Goal: Information Seeking & Learning: Find contact information

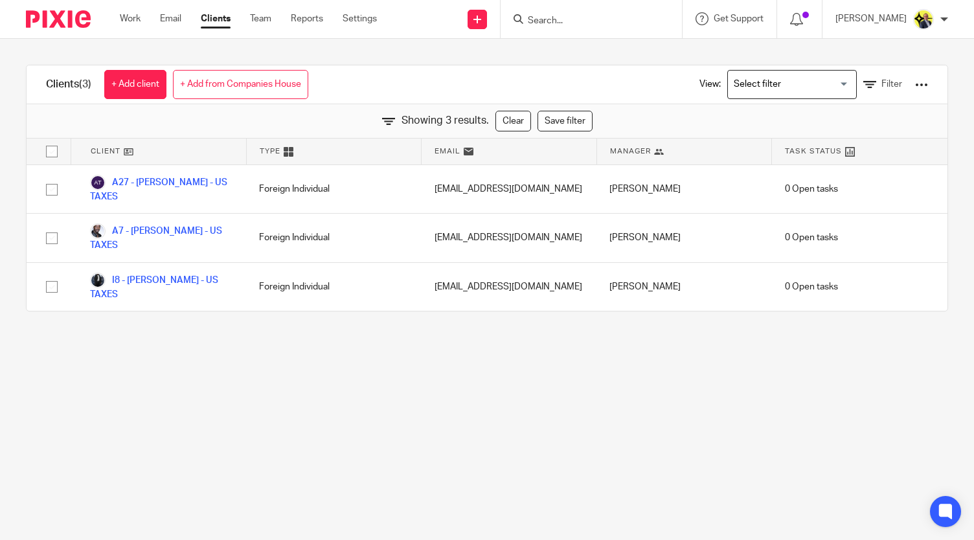
click at [557, 25] on input "Search" at bounding box center [584, 22] width 117 height 12
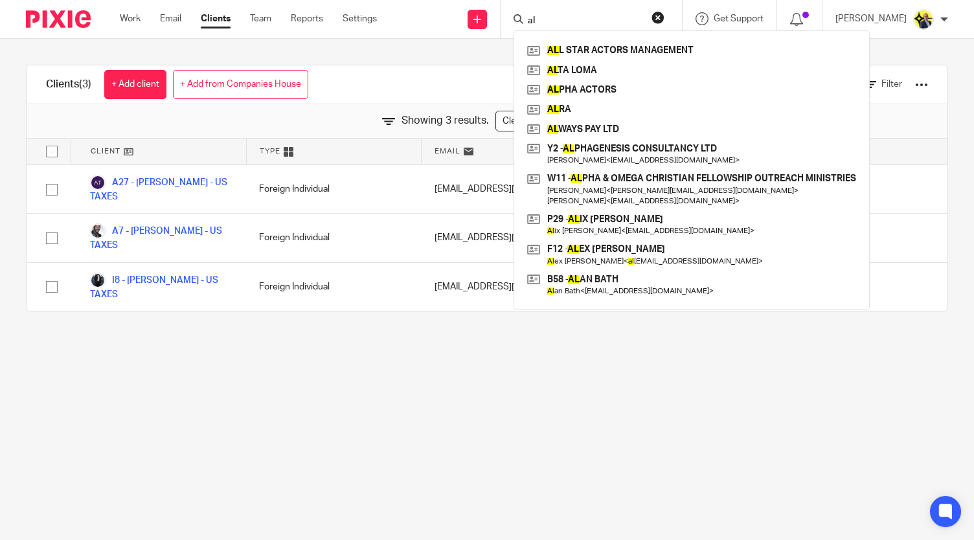
type input "a"
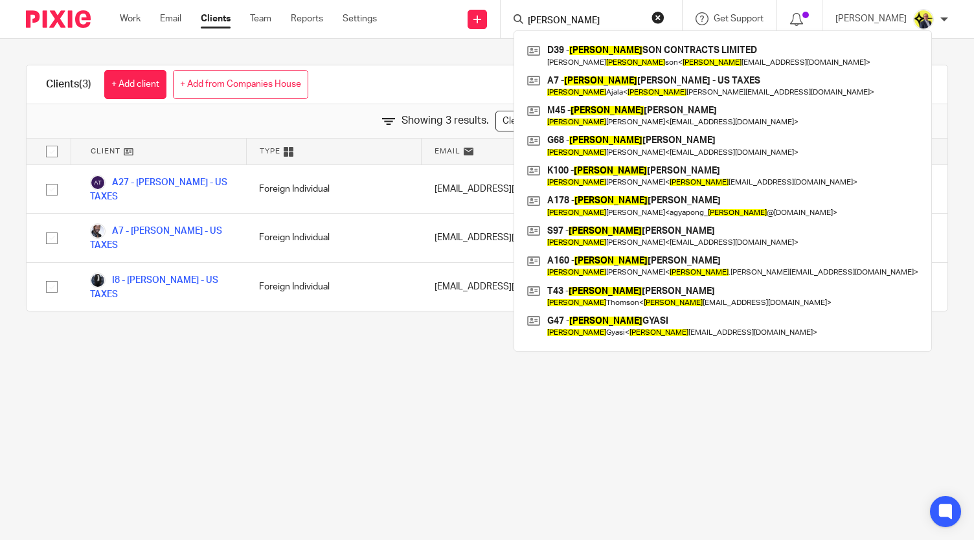
type input "david"
click at [466, 347] on main "Clients (3) + Add client + Add from Companies House View: Loading... Filter Sho…" at bounding box center [487, 270] width 974 height 540
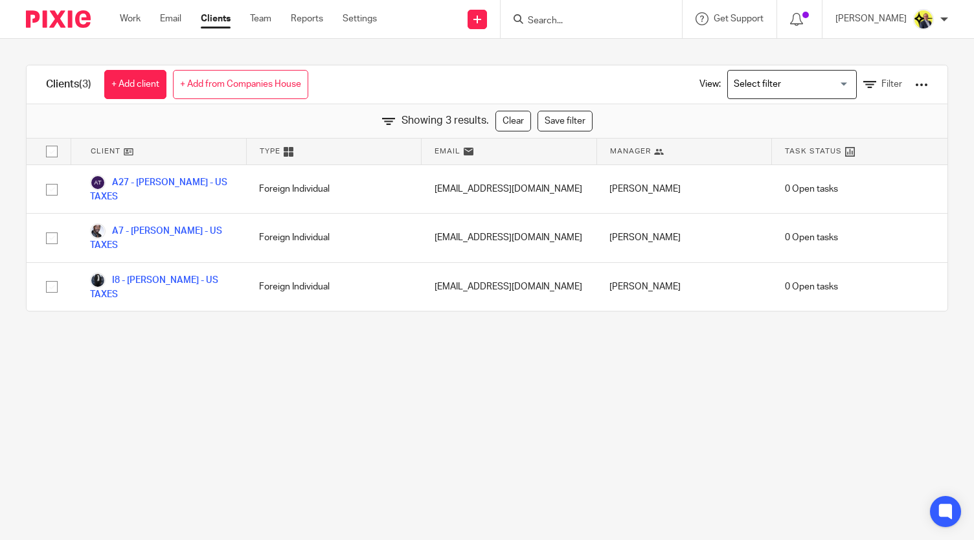
click at [567, 27] on form at bounding box center [595, 19] width 138 height 16
click at [549, 21] on input "Search" at bounding box center [584, 22] width 117 height 12
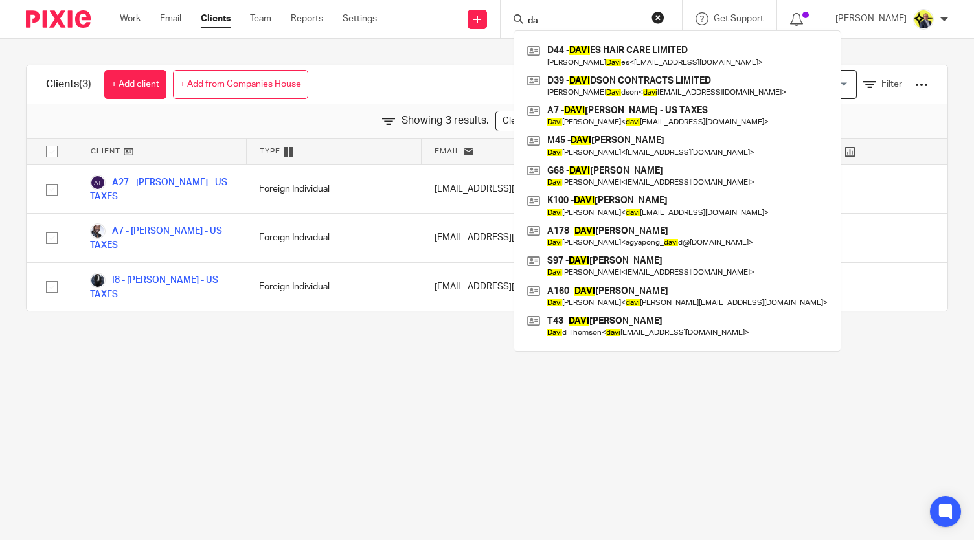
type input "d"
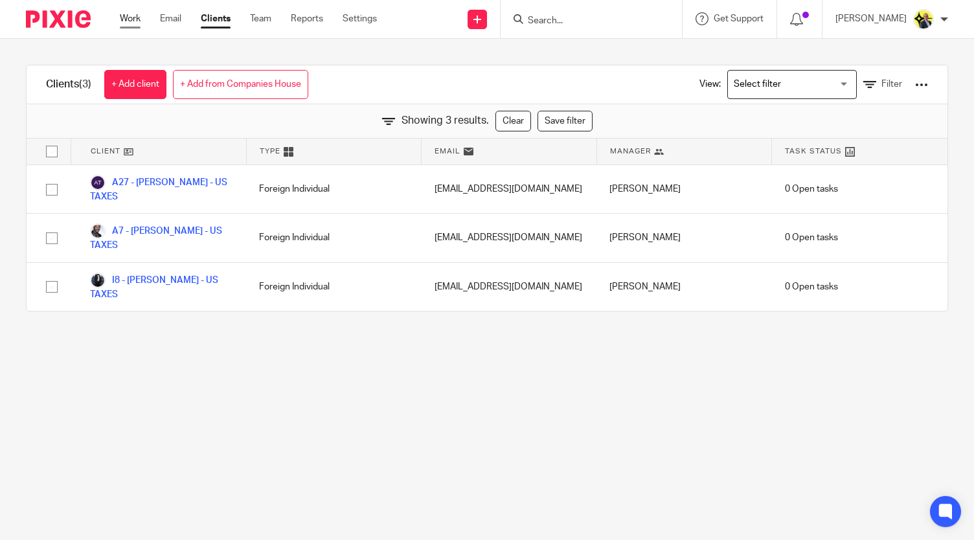
click at [135, 25] on link "Work" at bounding box center [130, 18] width 21 height 13
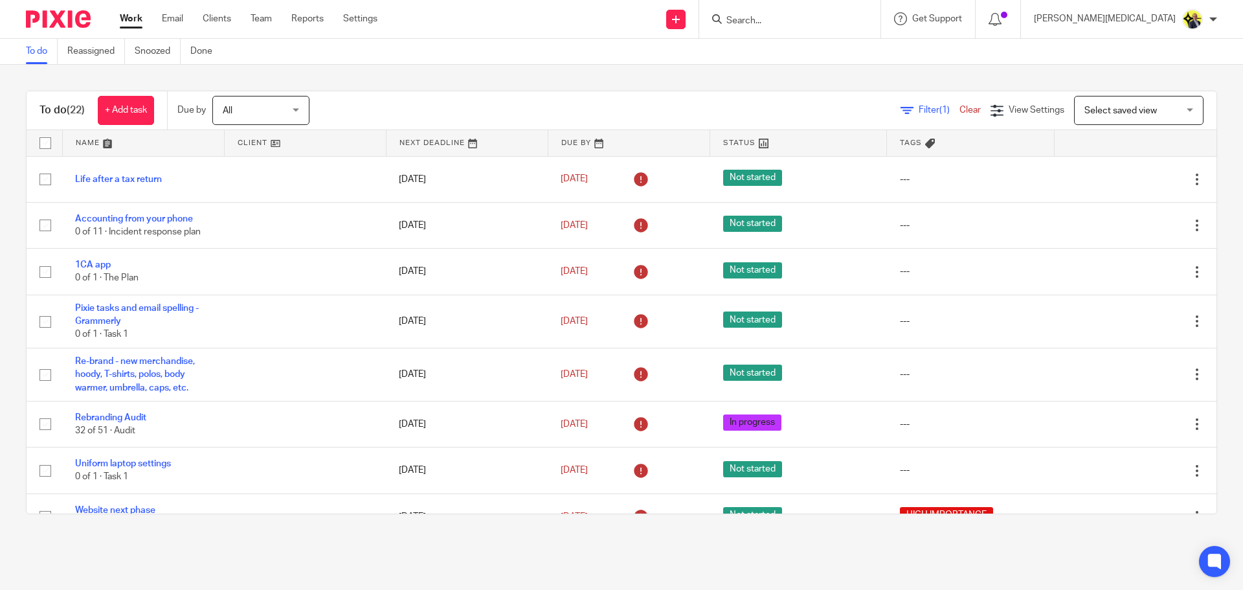
click at [833, 20] on input "Search" at bounding box center [783, 22] width 117 height 12
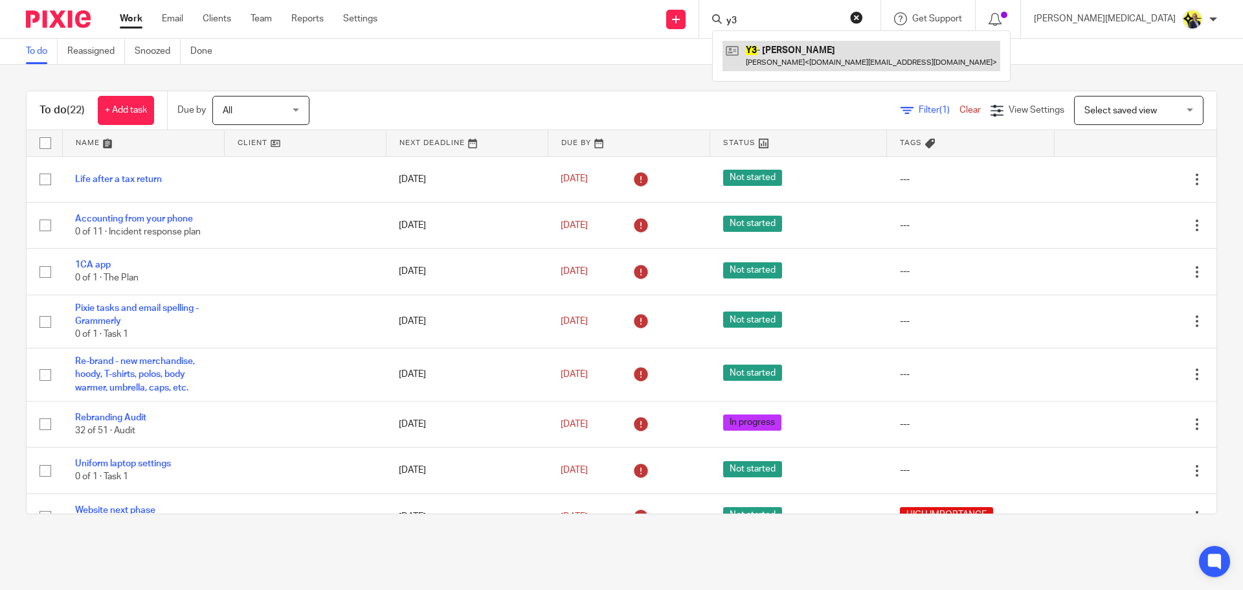
type input "y3"
click at [853, 51] on link at bounding box center [862, 56] width 278 height 30
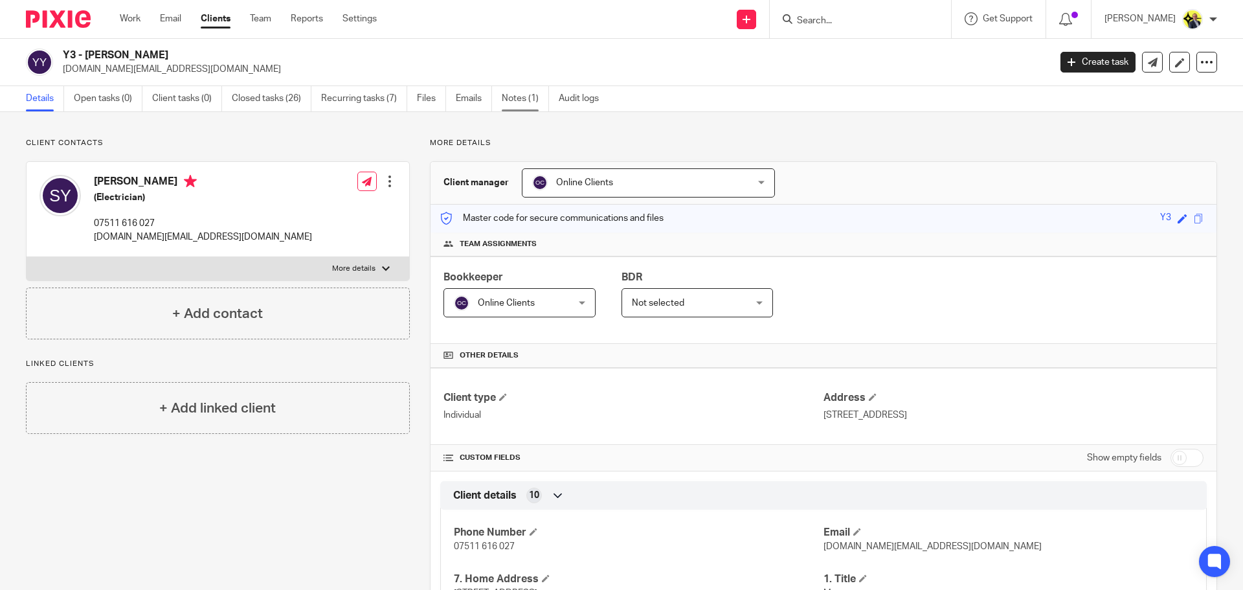
click at [519, 106] on link "Notes (1)" at bounding box center [525, 98] width 47 height 25
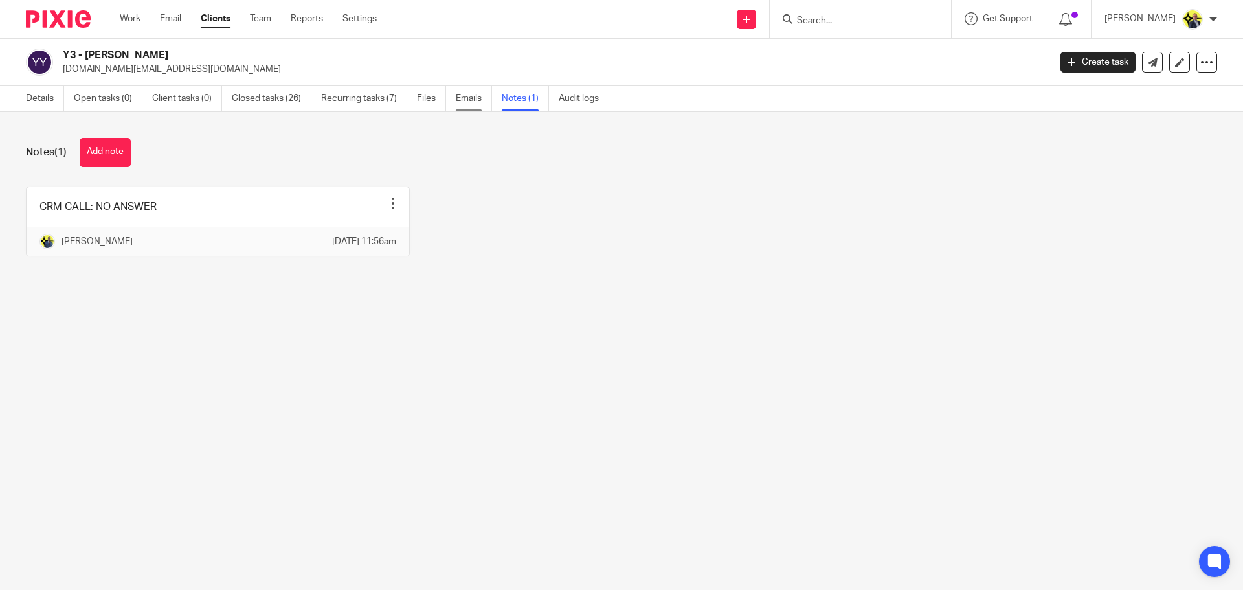
click at [462, 104] on link "Emails" at bounding box center [474, 98] width 36 height 25
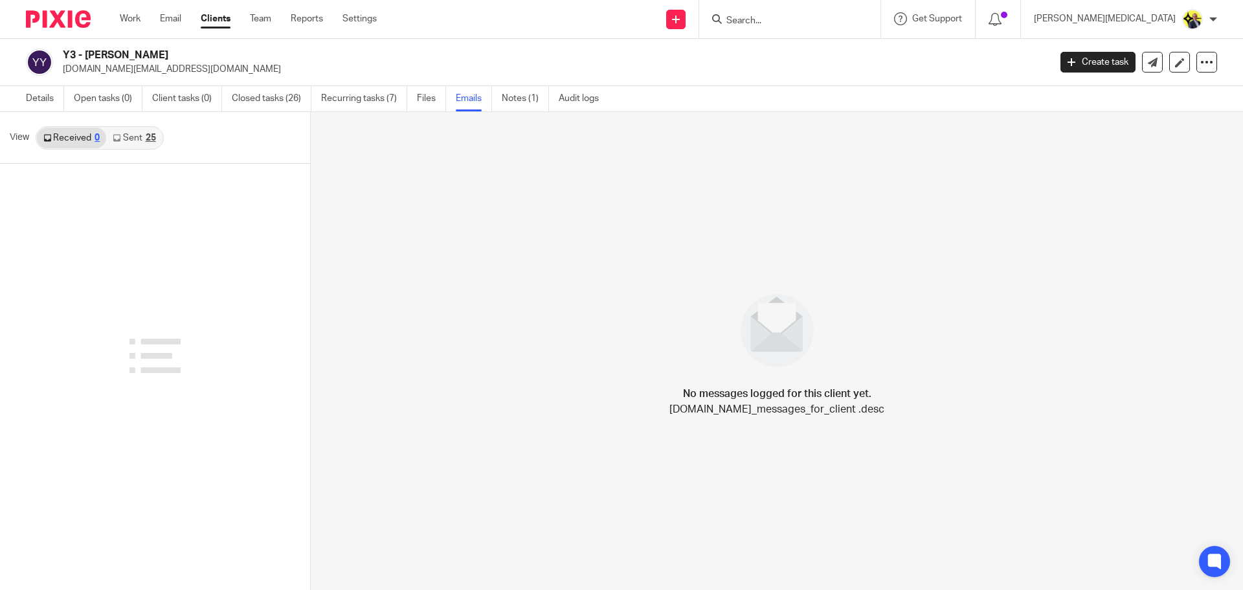
click at [120, 135] on icon at bounding box center [117, 138] width 8 height 8
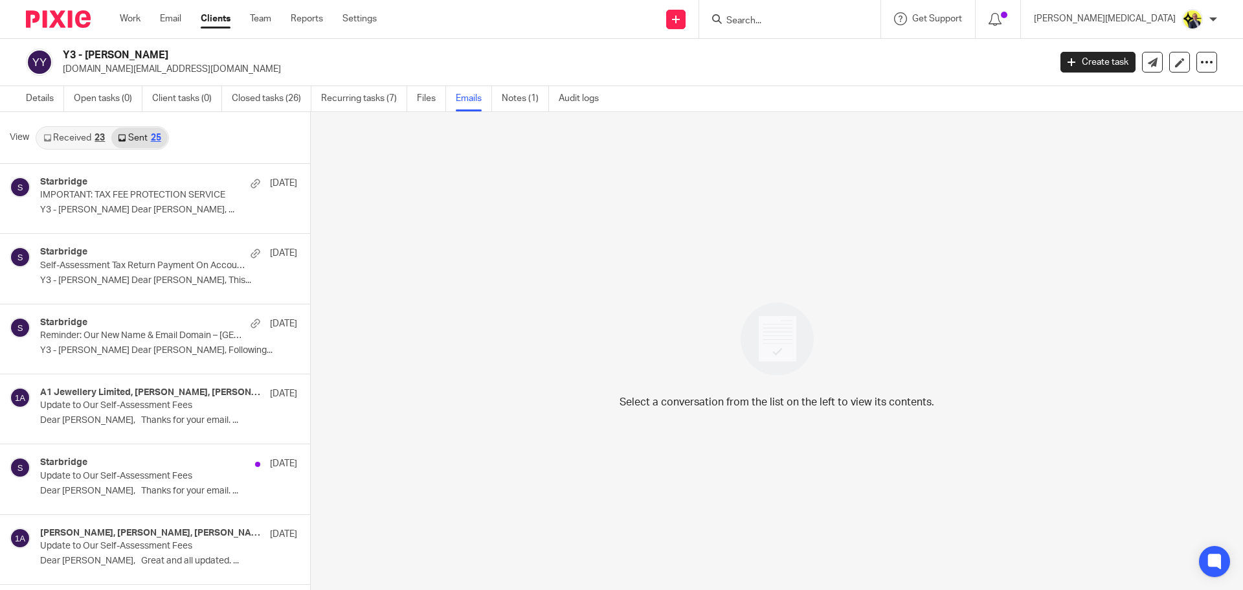
scroll to position [2, 0]
click at [88, 137] on link "Received 23" at bounding box center [74, 136] width 74 height 21
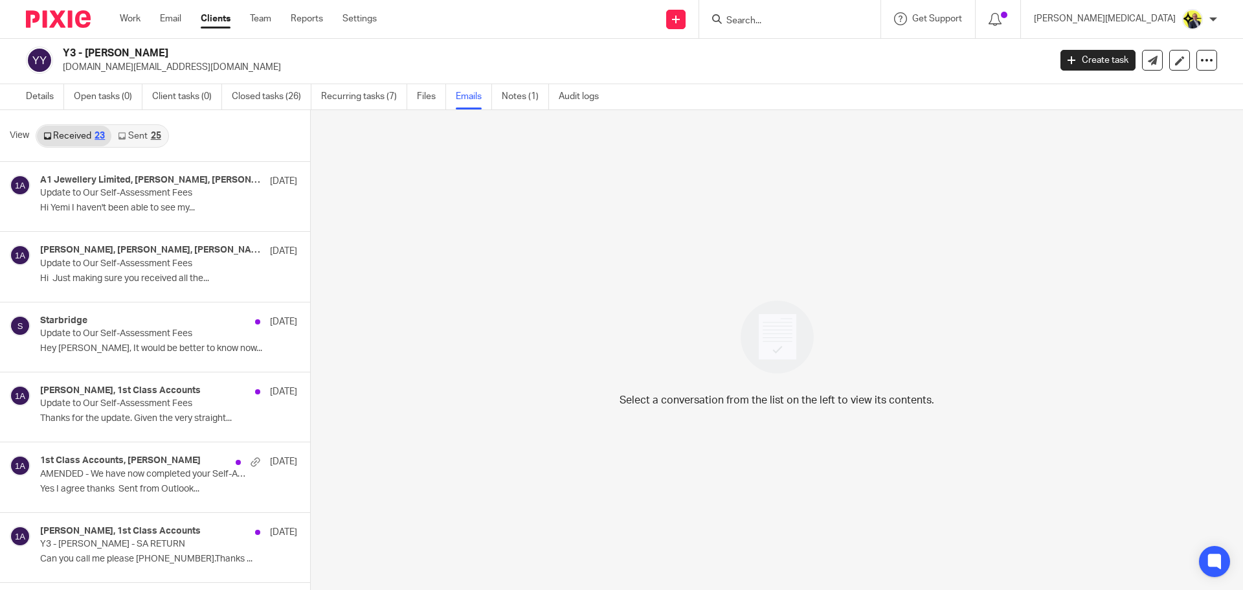
click at [109, 139] on link "Received 23" at bounding box center [74, 136] width 74 height 21
click at [130, 139] on link "Sent 25" at bounding box center [139, 136] width 56 height 21
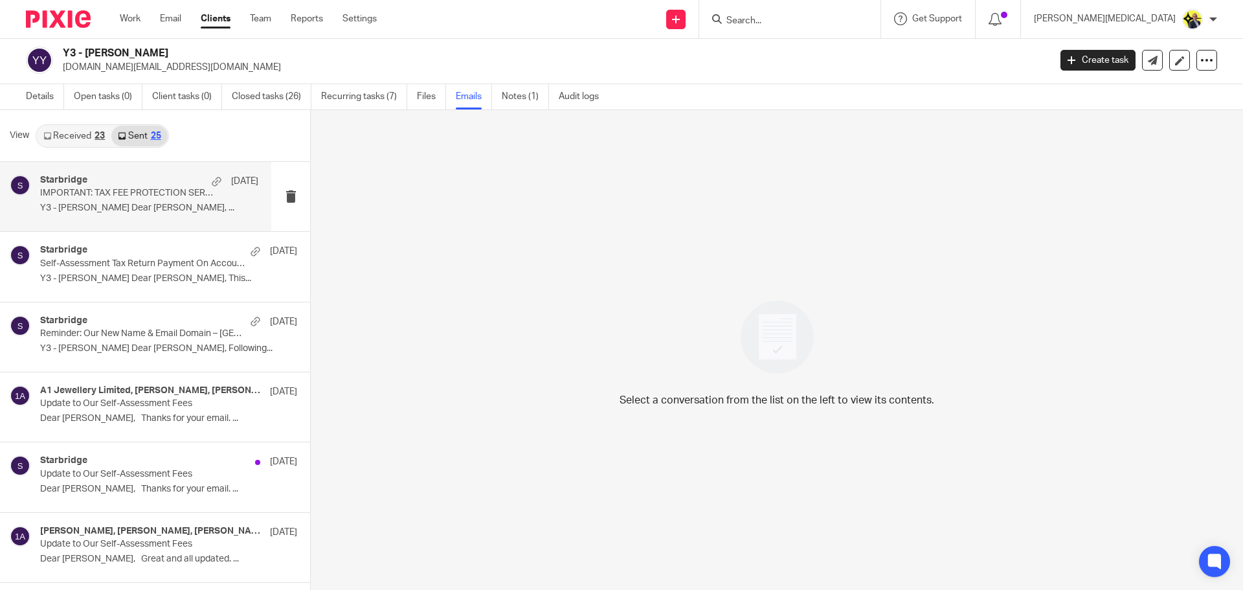
click at [135, 198] on p "IMPORTANT: TAX FEE PROTECTION SERVICE" at bounding box center [127, 193] width 175 height 11
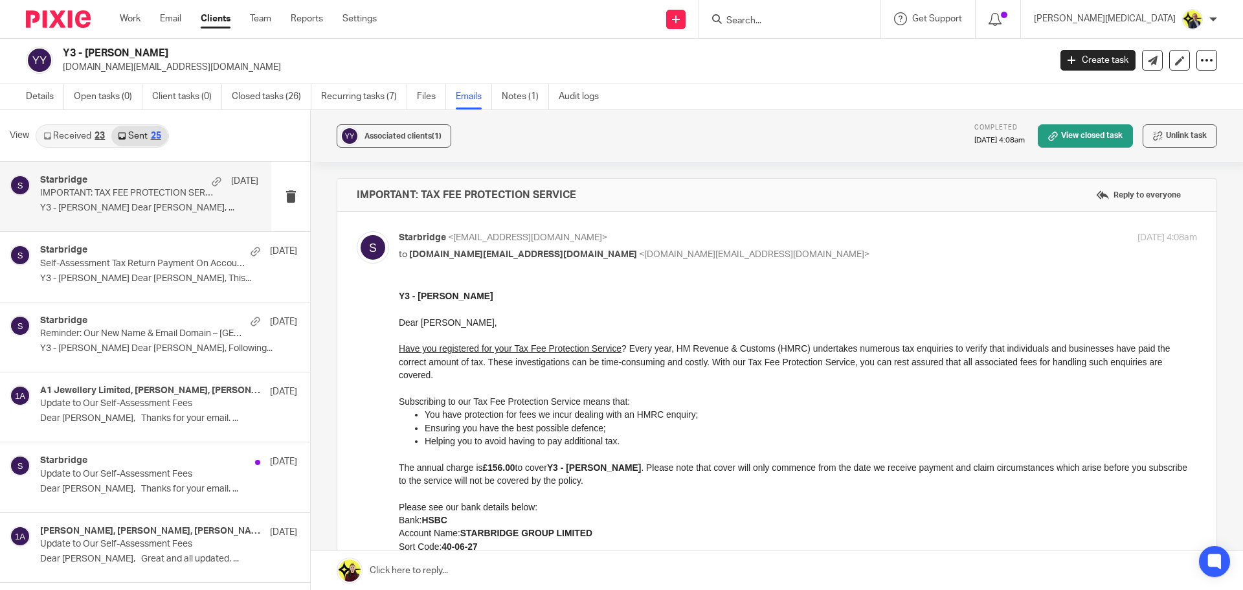
scroll to position [0, 0]
click at [82, 142] on link "Received 23" at bounding box center [74, 136] width 74 height 21
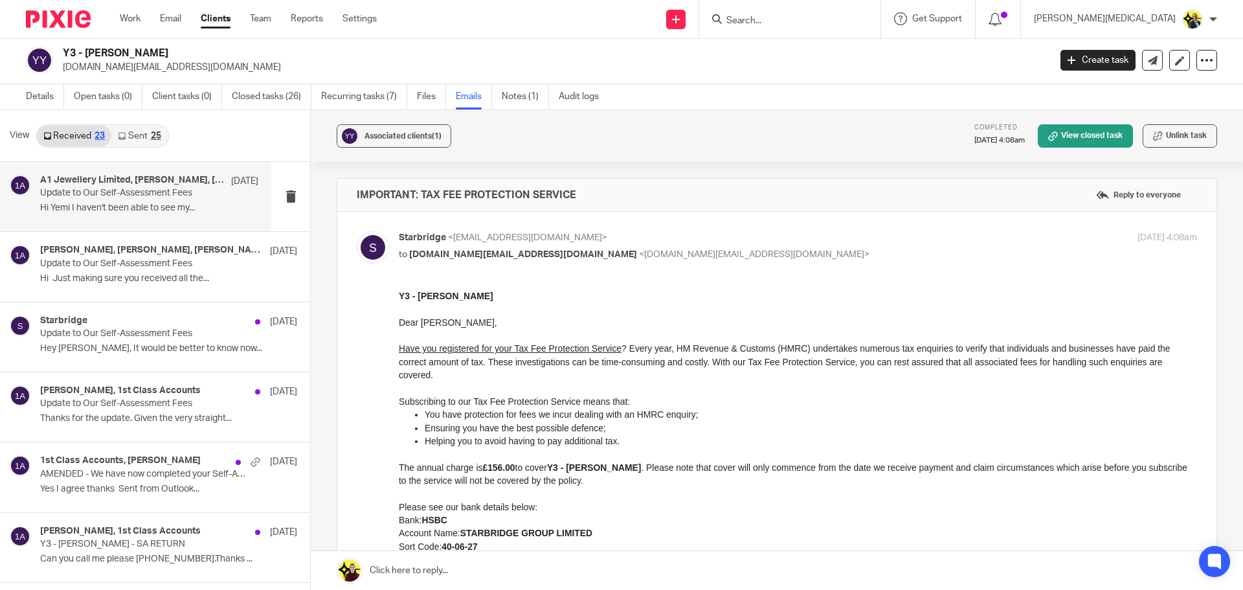
click at [109, 205] on p "Hi Yemi I haven't been able to see my..." at bounding box center [149, 208] width 218 height 11
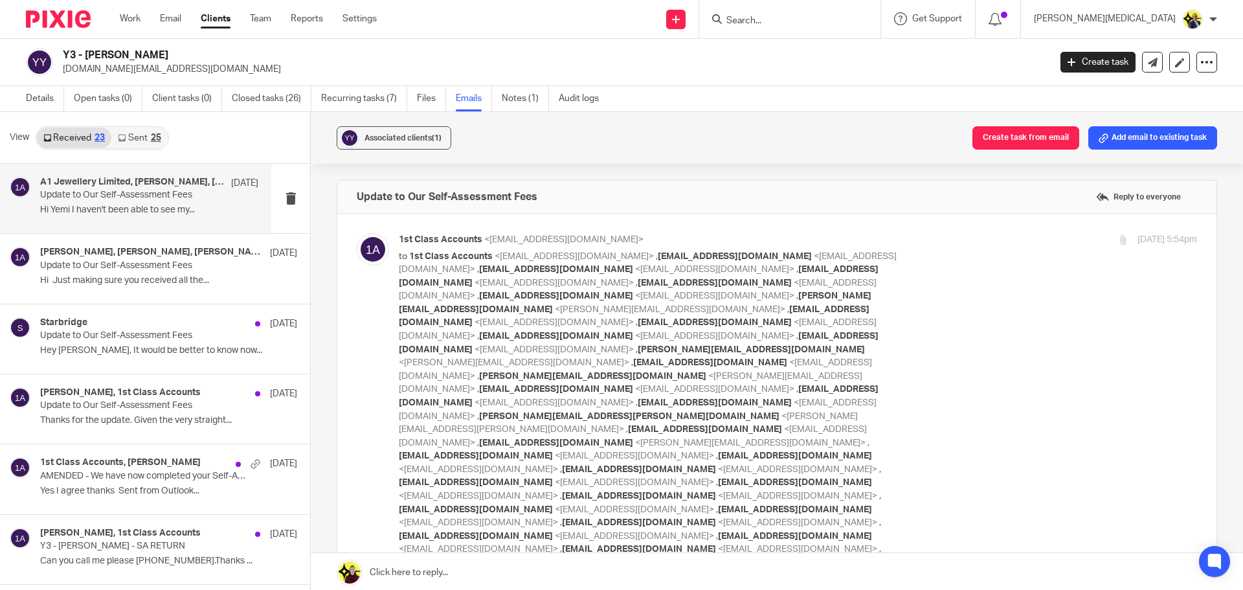
click at [135, 144] on link "Sent 25" at bounding box center [139, 138] width 56 height 21
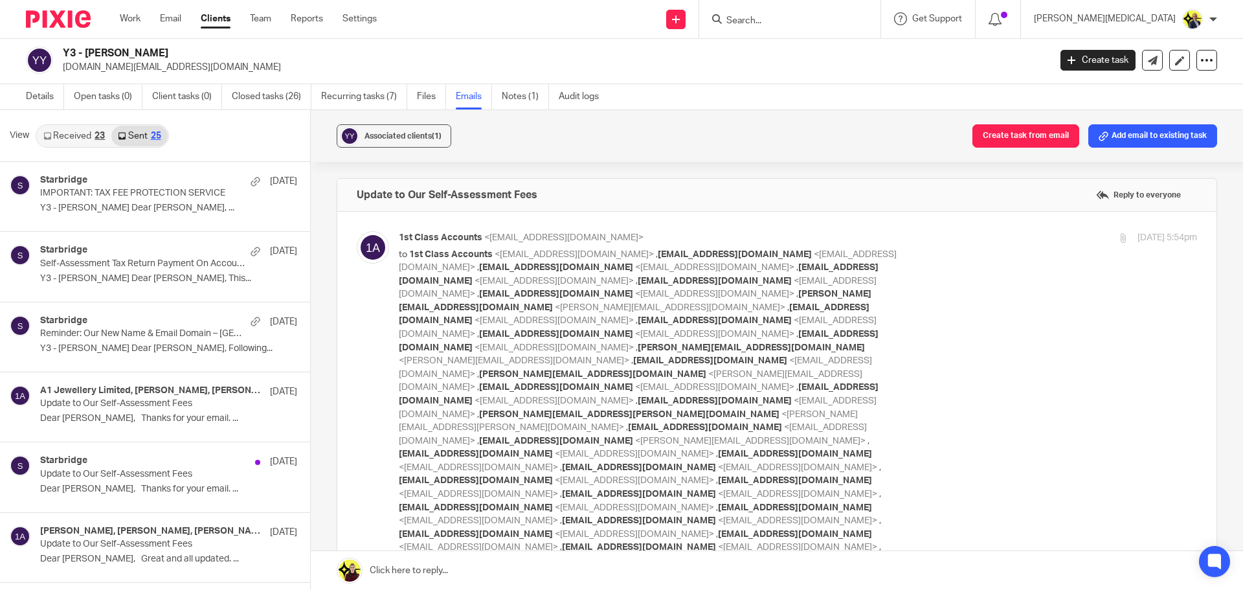
click at [75, 139] on link "Received 23" at bounding box center [74, 136] width 74 height 21
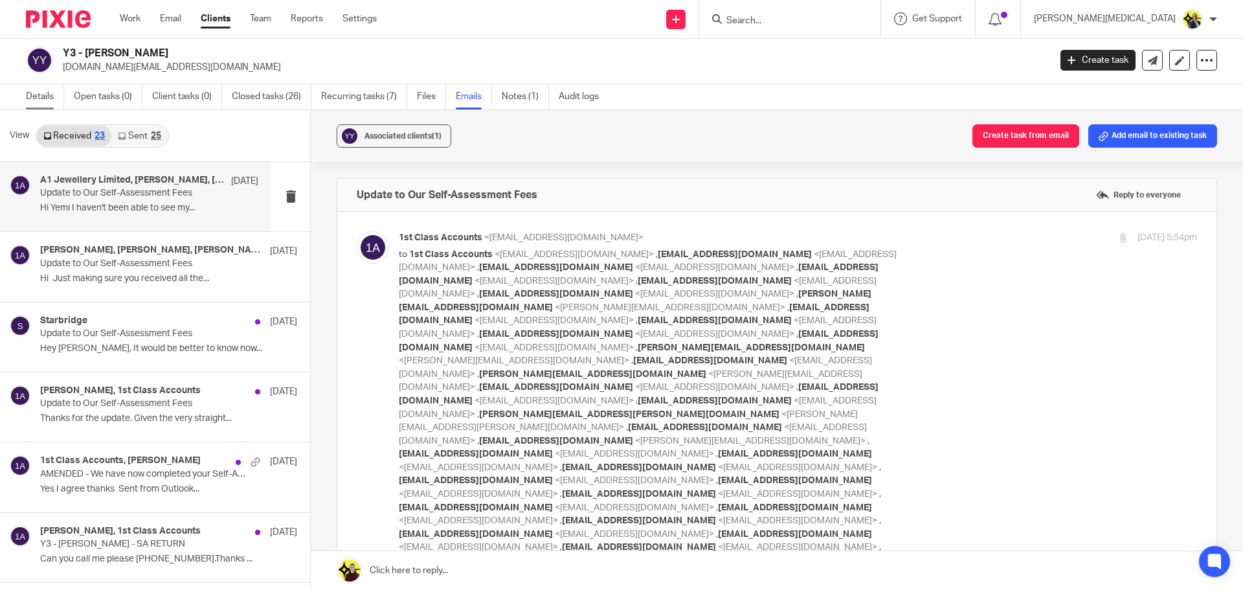
click at [39, 93] on link "Details" at bounding box center [45, 96] width 38 height 25
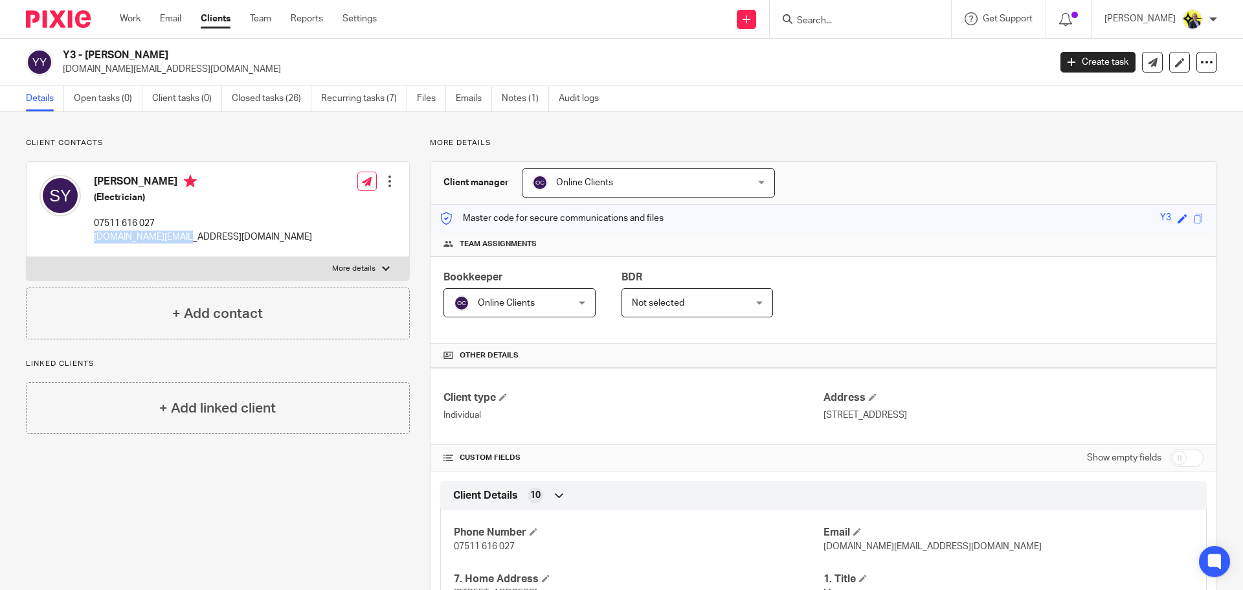
drag, startPoint x: 176, startPoint y: 238, endPoint x: 93, endPoint y: 236, distance: 83.6
click at [93, 236] on div "Stuart Youngman (Electrician) 07511 616 027 young.ie@live.co.uk" at bounding box center [176, 209] width 273 height 82
copy p "[DOMAIN_NAME][EMAIL_ADDRESS][DOMAIN_NAME]"
drag, startPoint x: 191, startPoint y: 54, endPoint x: 63, endPoint y: 54, distance: 128.2
click at [63, 54] on h2 "Y3 - [PERSON_NAME]" at bounding box center [454, 56] width 783 height 14
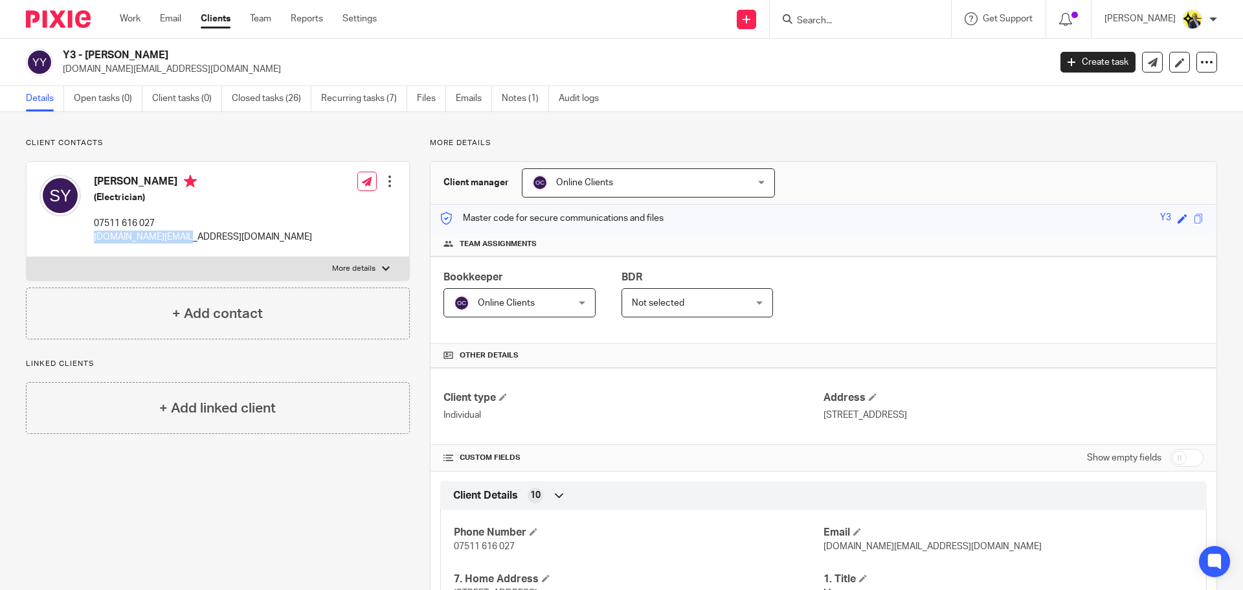
copy h2 "Y3 - [PERSON_NAME]"
click at [214, 152] on div "Client contacts Stuart Youngman (Electrician) 07511 616 027 young.ie@live.co.uk…" at bounding box center [218, 238] width 384 height 201
